Goal: Transaction & Acquisition: Purchase product/service

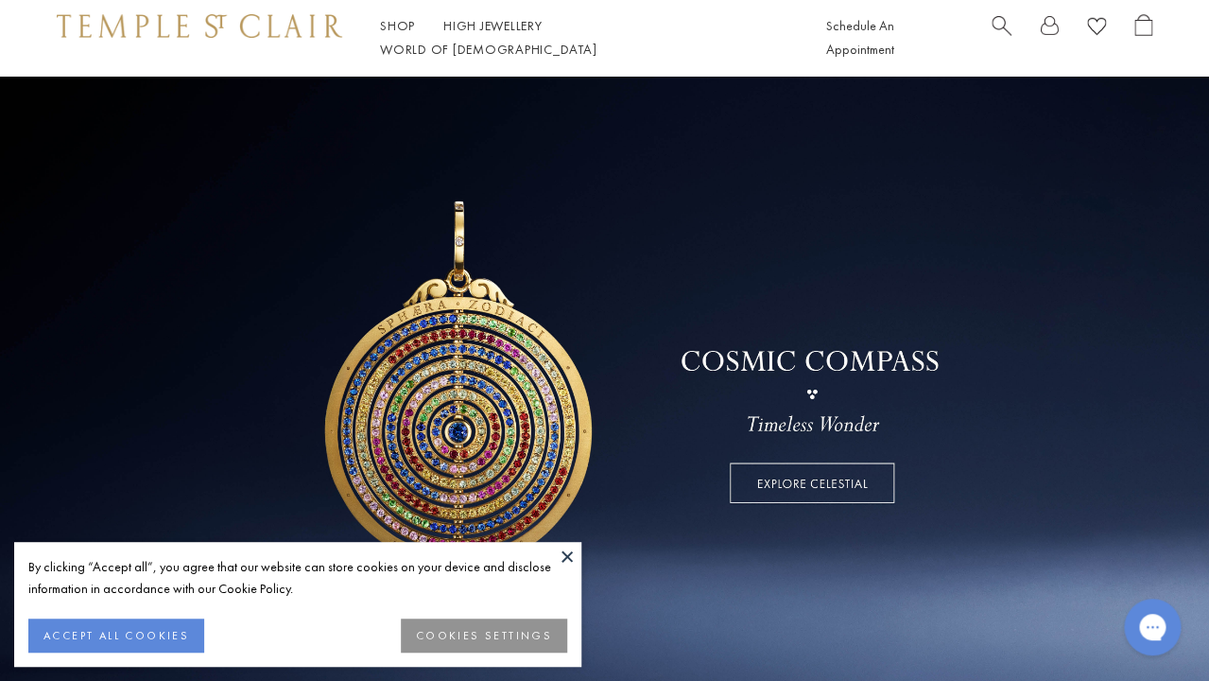
click at [568, 552] on button at bounding box center [567, 556] width 28 height 28
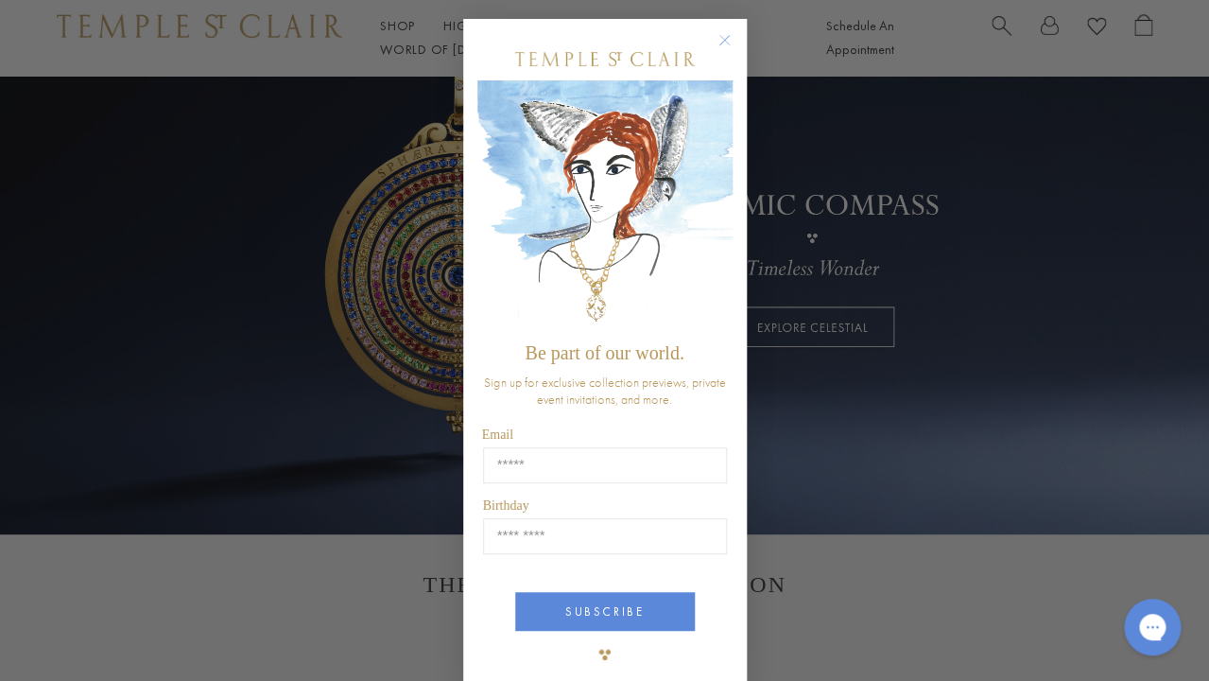
scroll to position [295, 0]
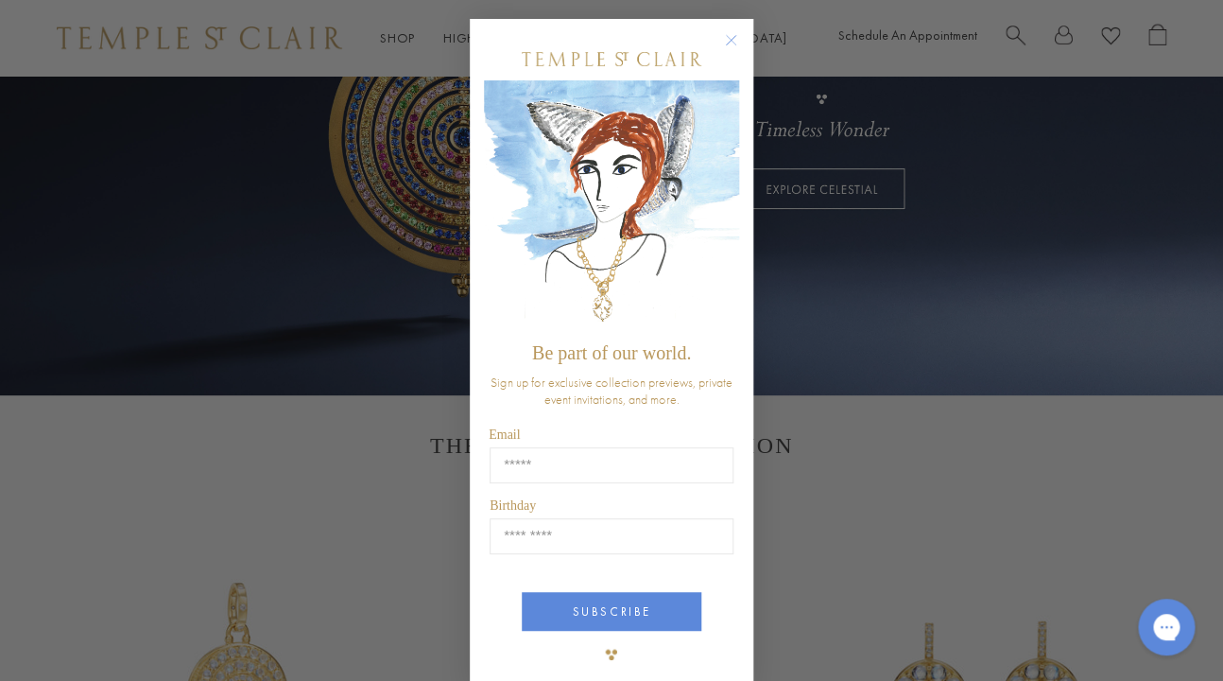
click at [720, 36] on circle "Close dialog" at bounding box center [731, 40] width 23 height 23
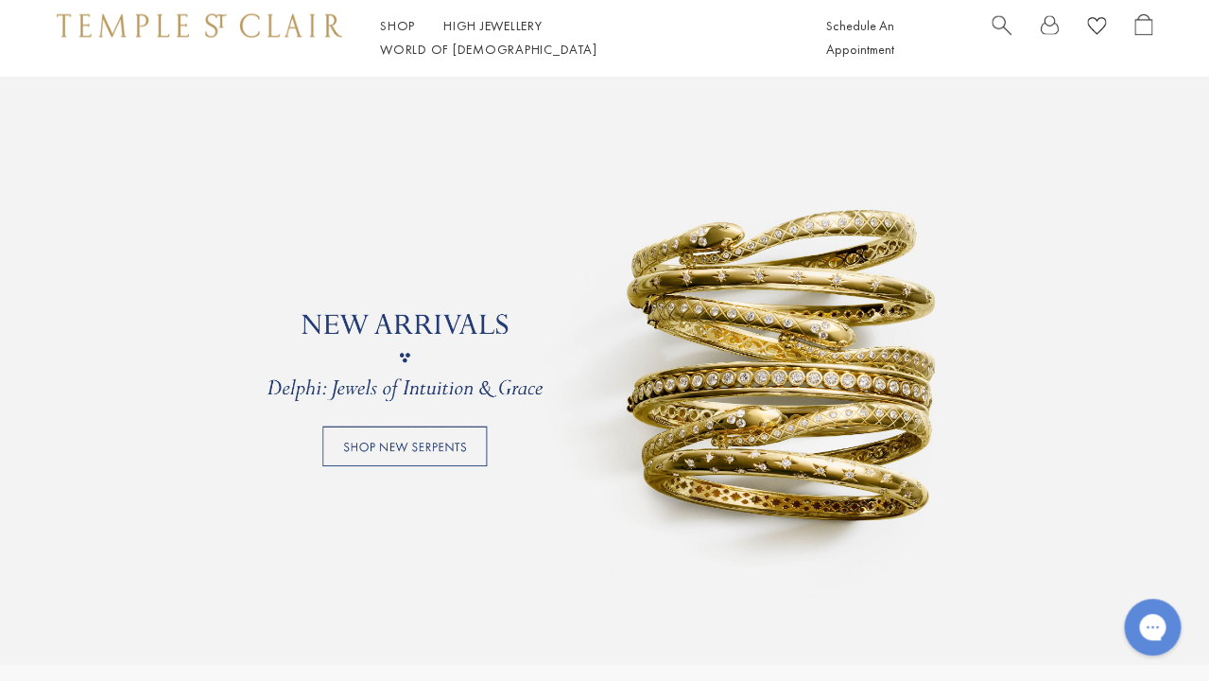
scroll to position [1351, 0]
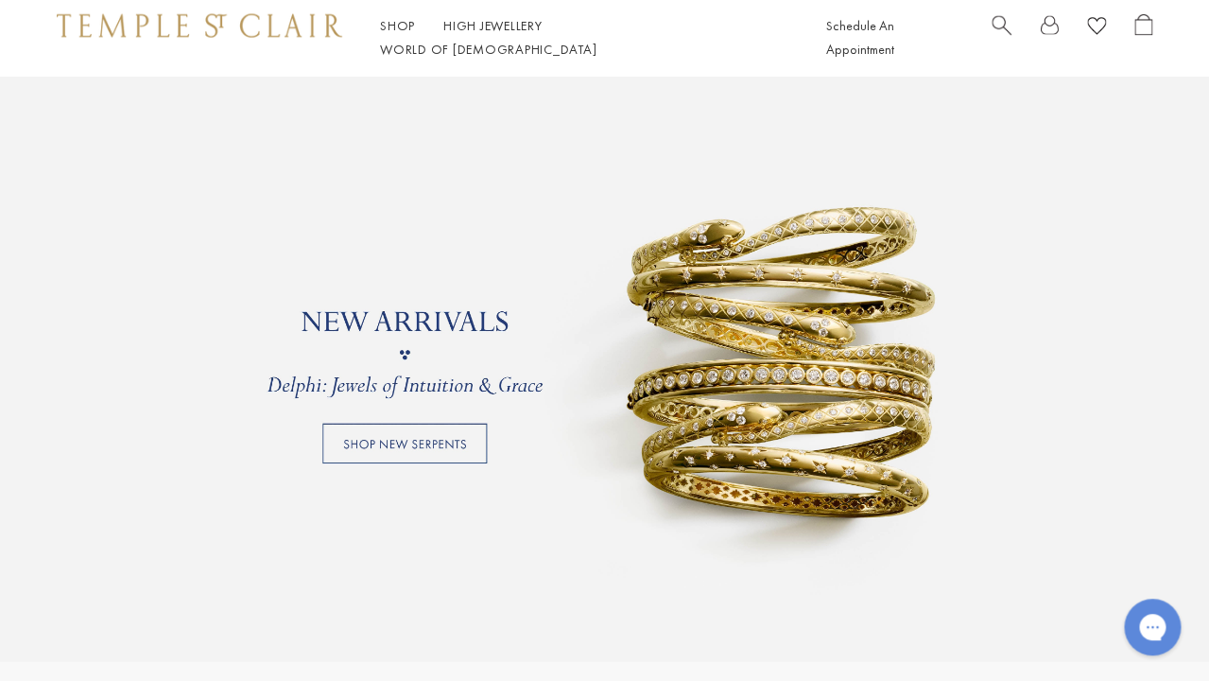
click at [445, 442] on link at bounding box center [604, 354] width 1209 height 614
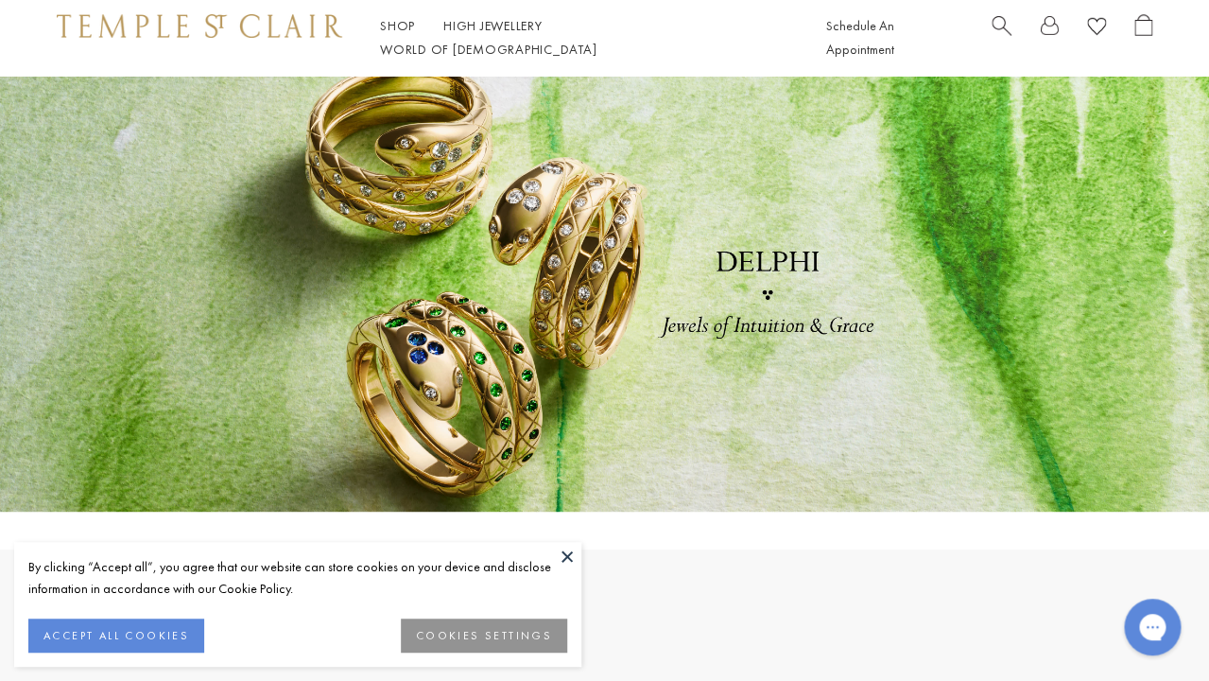
scroll to position [38, 0]
click at [565, 558] on button at bounding box center [567, 556] width 28 height 28
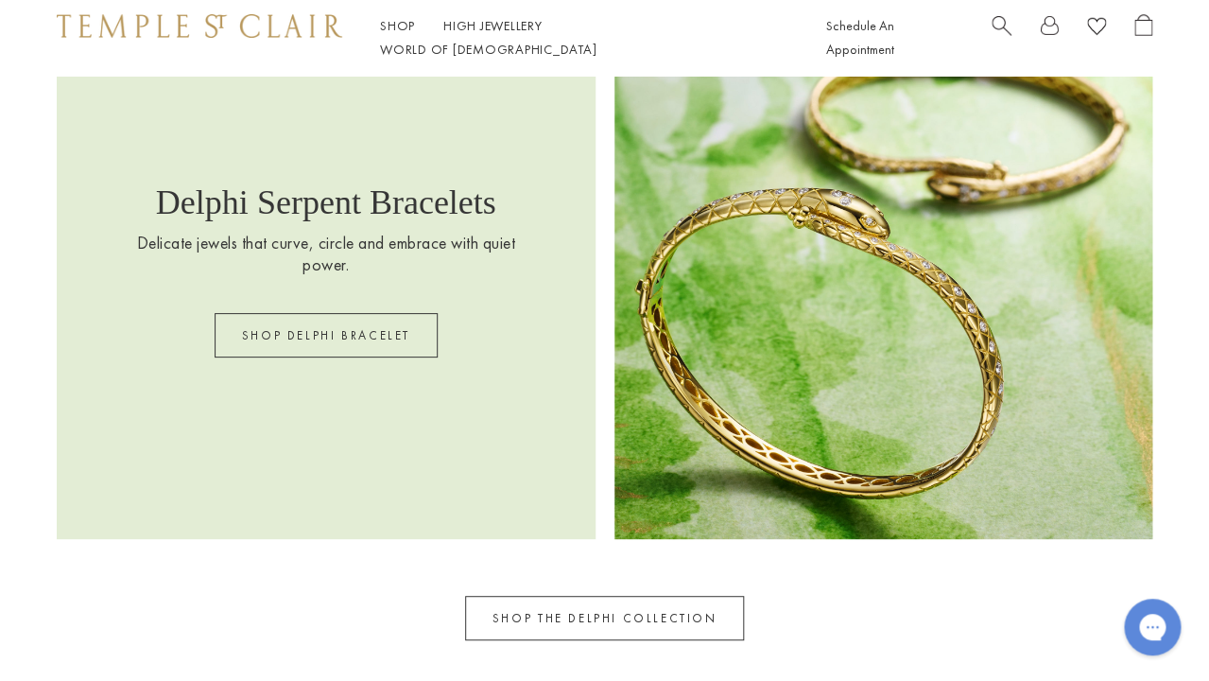
scroll to position [2406, 0]
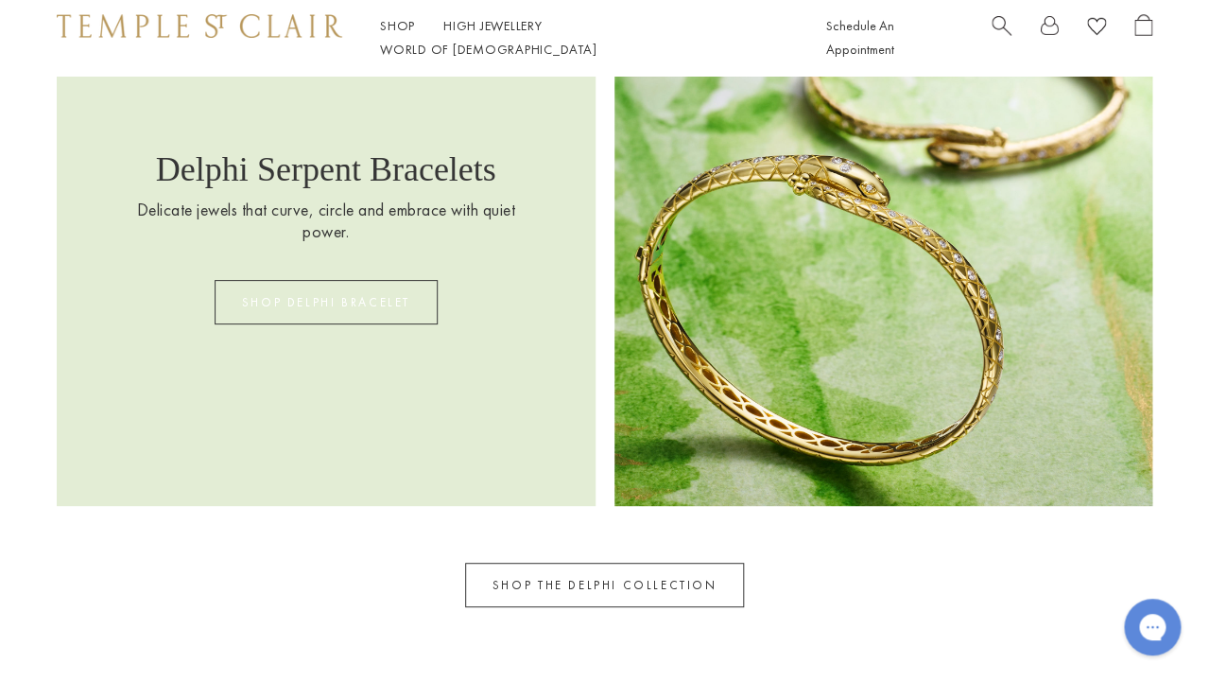
click at [377, 302] on link "SHOP DELPHI BRACELET" at bounding box center [326, 302] width 223 height 44
